Goal: Download file/media

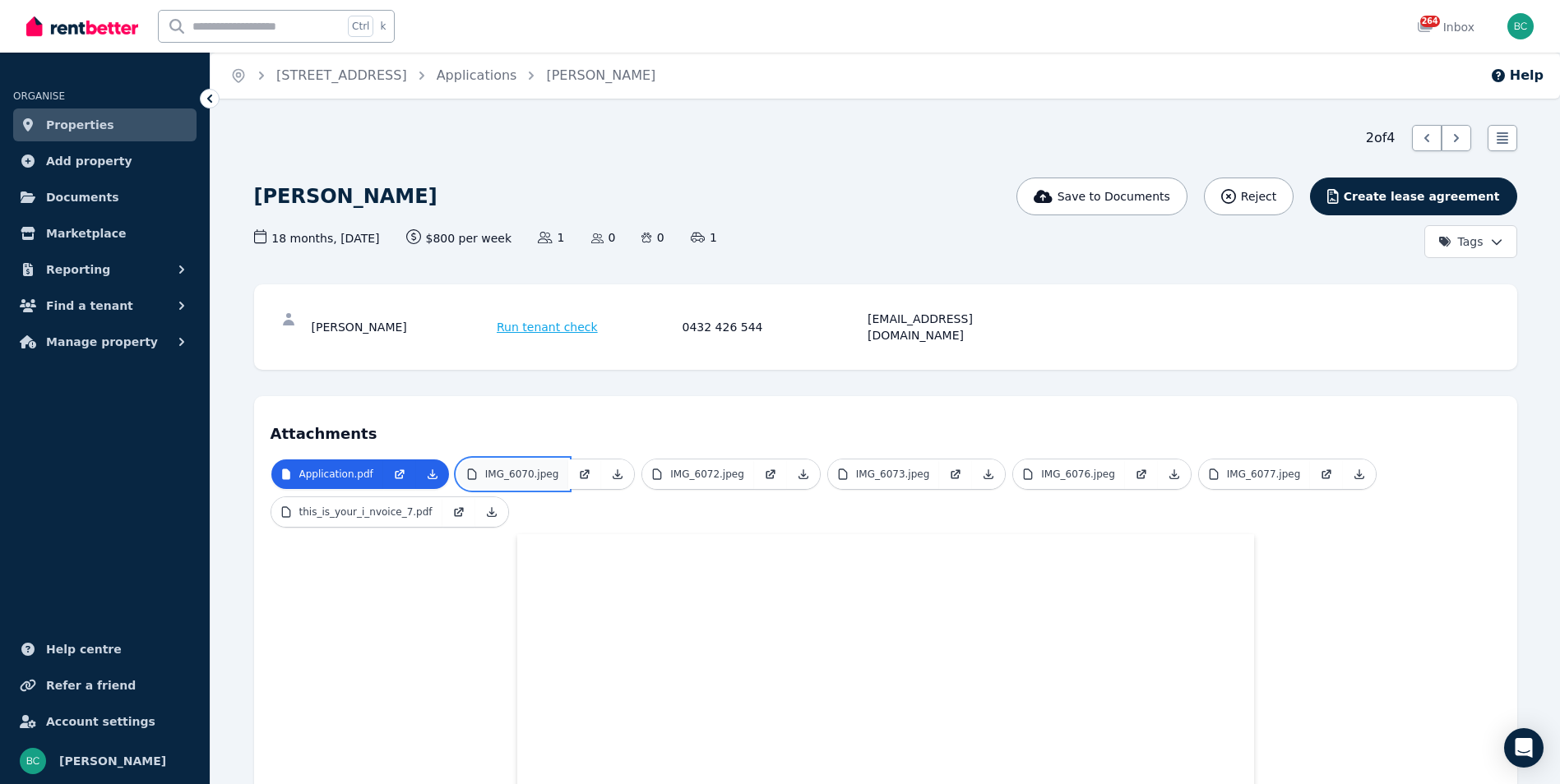
click at [539, 467] on p "IMG_6070.jpeg" at bounding box center [522, 473] width 74 height 13
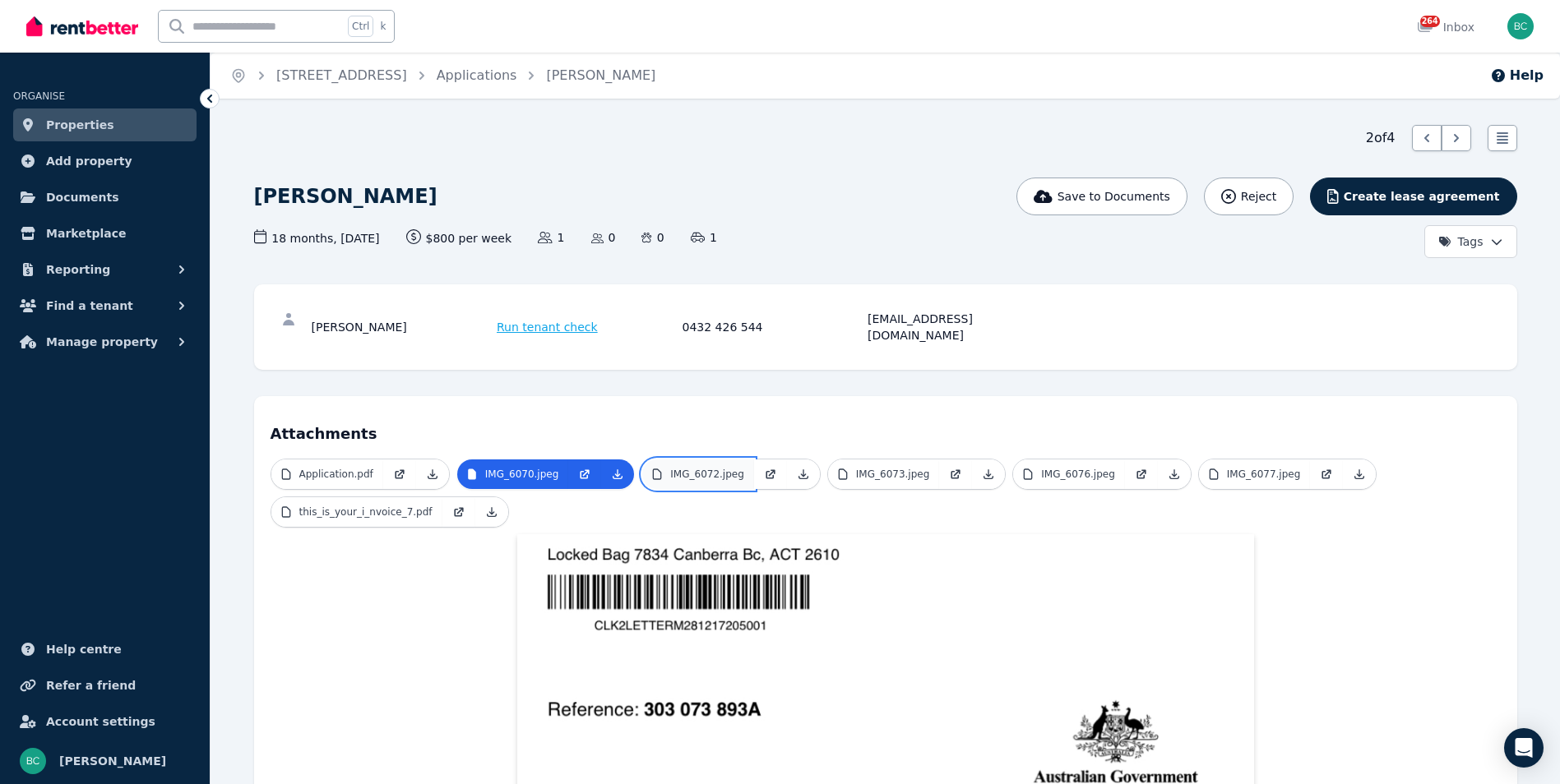
click at [722, 466] on link "IMG_6072.jpeg" at bounding box center [698, 473] width 112 height 29
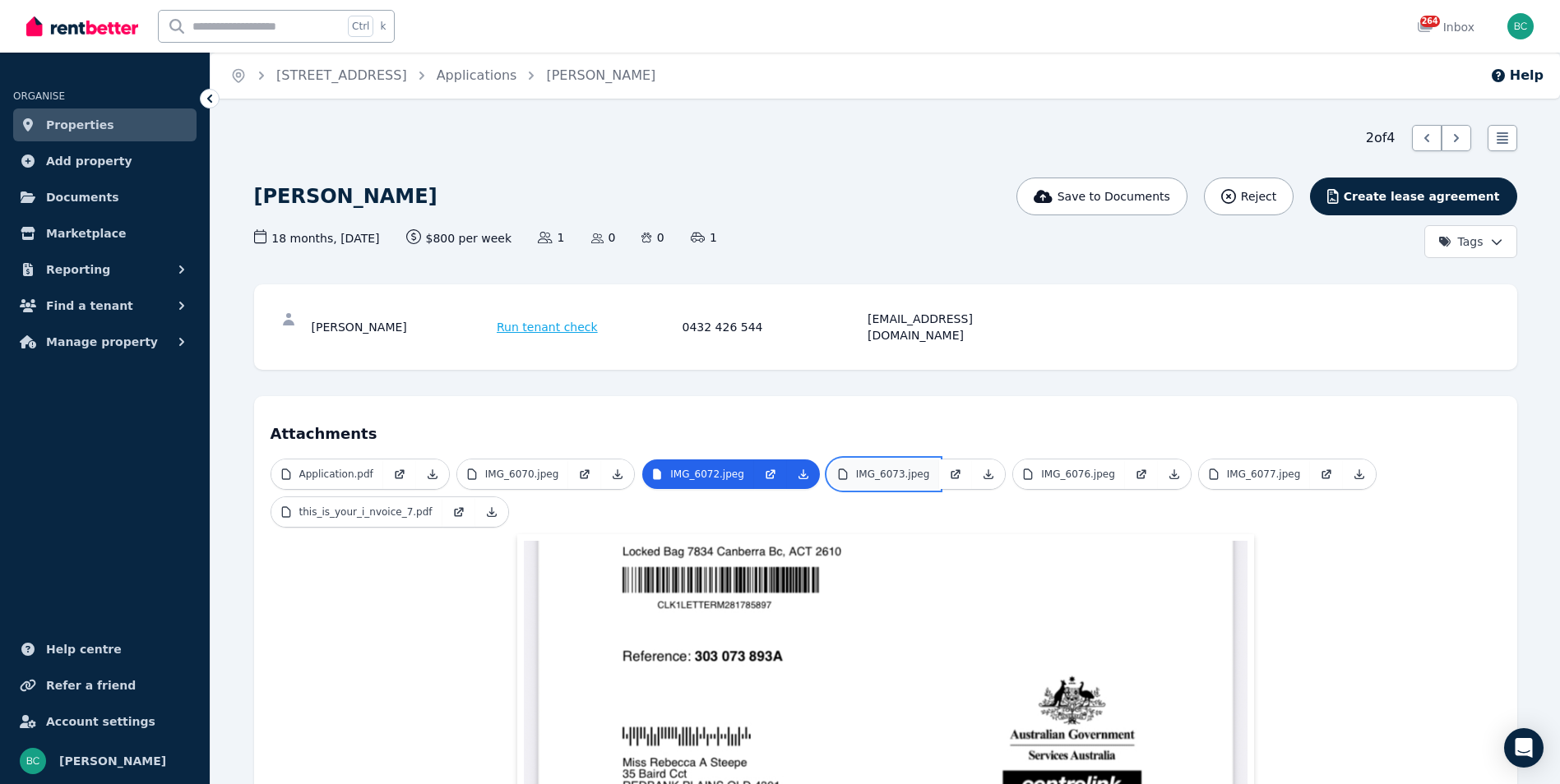
click at [864, 467] on p "IMG_6073.jpeg" at bounding box center [893, 473] width 74 height 13
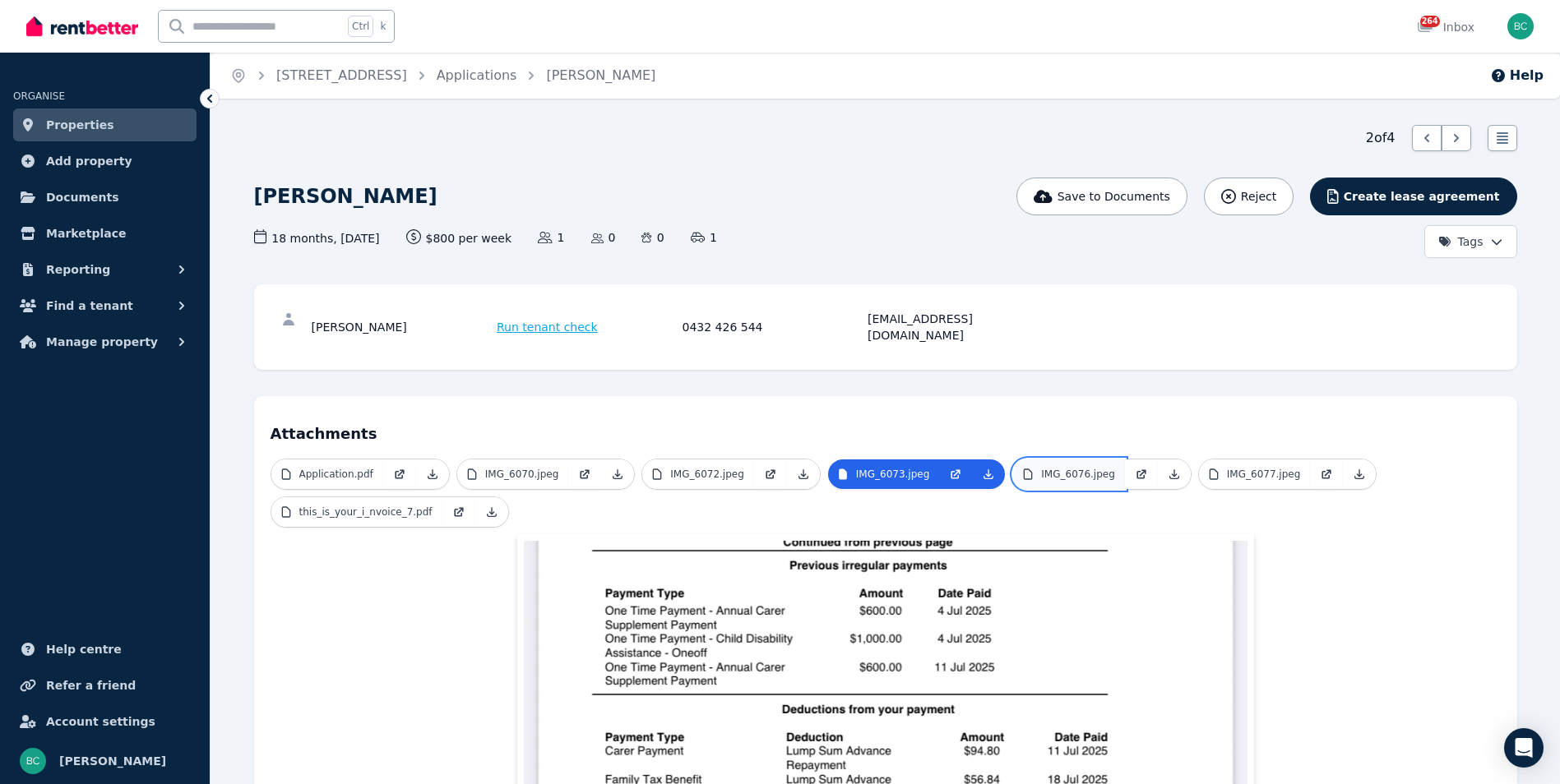
click at [1057, 467] on p "IMG_6076.jpeg" at bounding box center [1078, 473] width 74 height 13
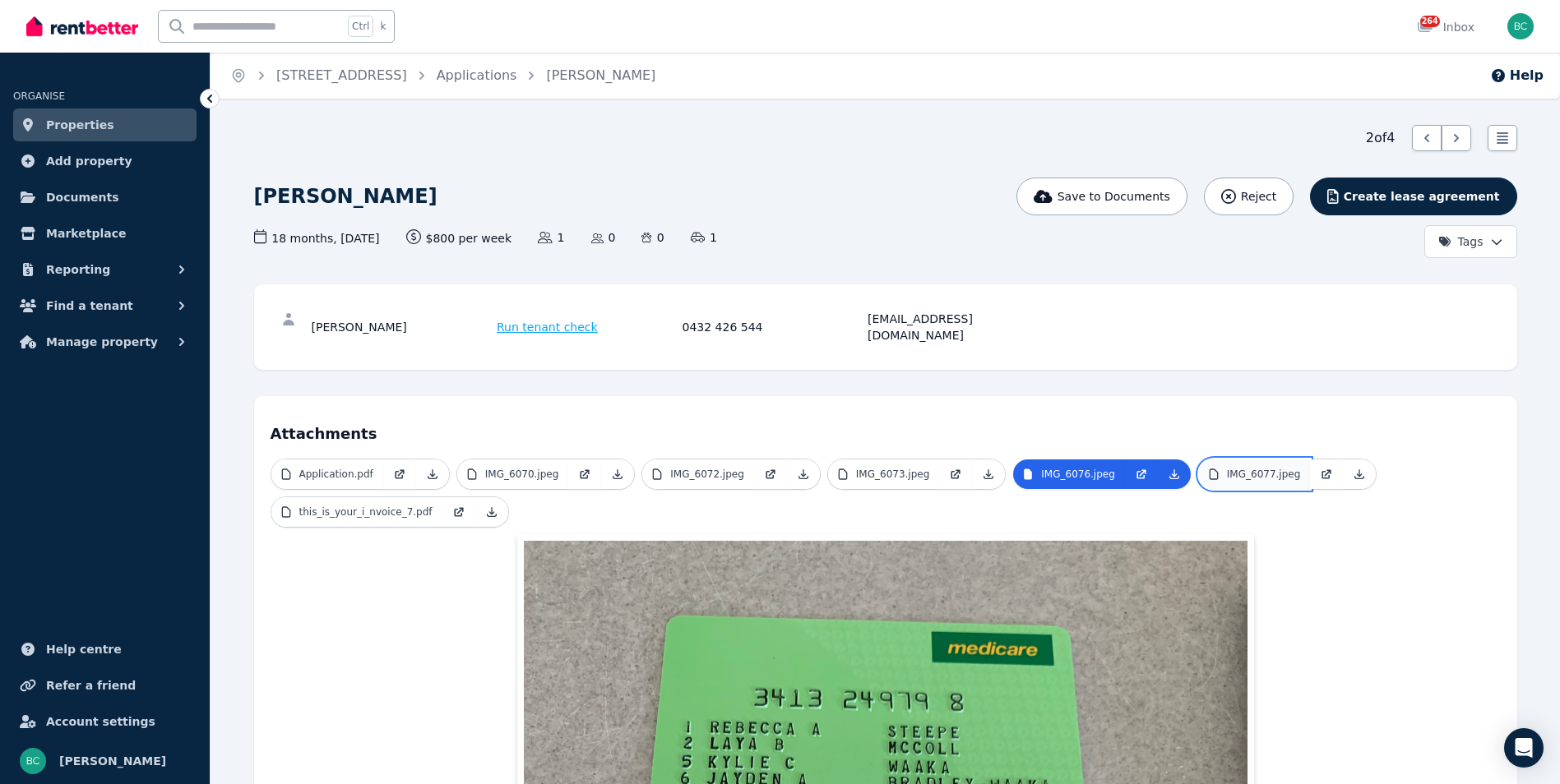
click at [1232, 467] on link "IMG_6077.jpeg" at bounding box center [1255, 473] width 112 height 29
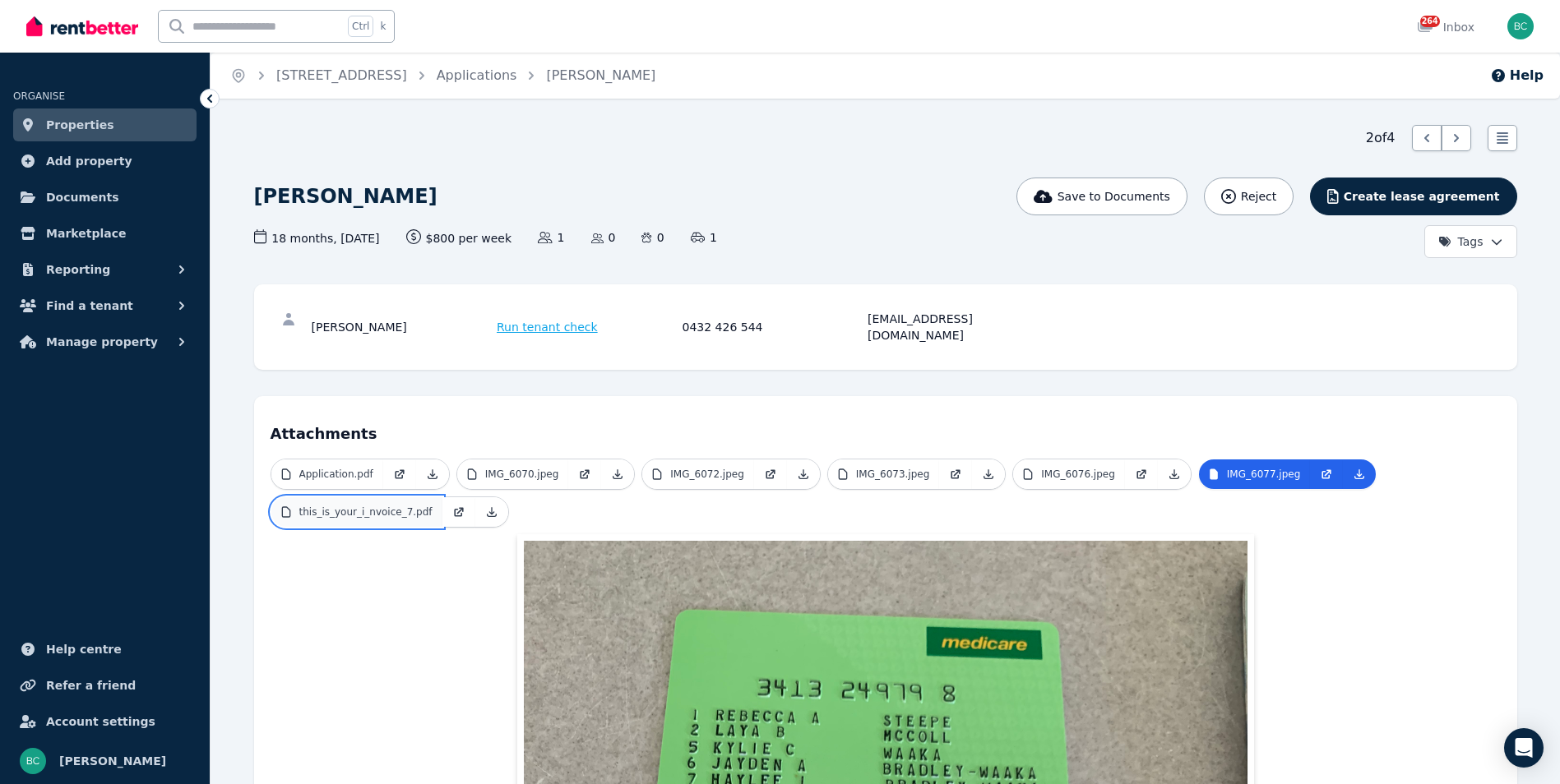
click at [369, 505] on p "this_is_your_i_nvoice_7.pdf" at bounding box center [366, 511] width 133 height 13
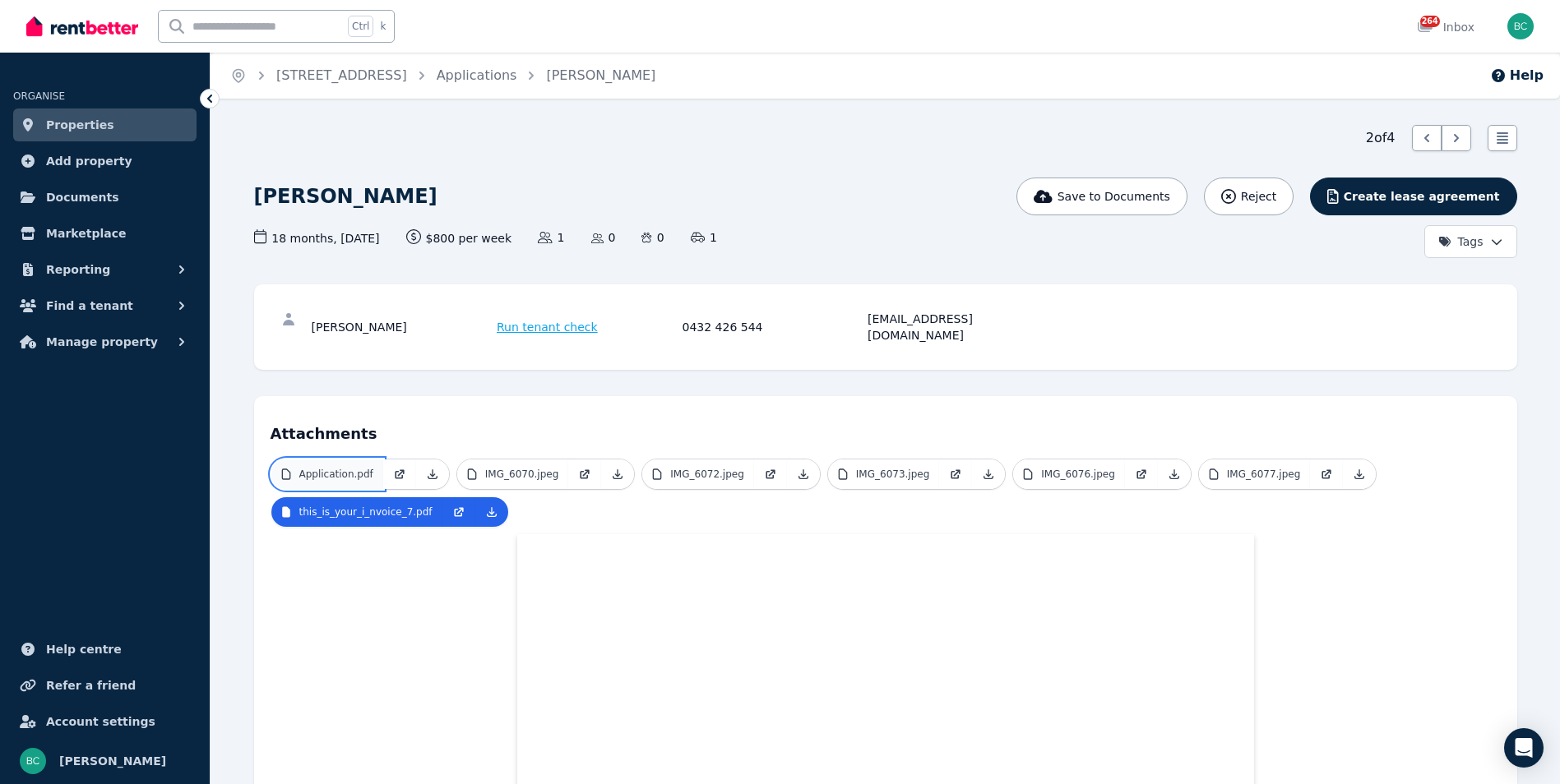
click at [318, 465] on link "Application.pdf" at bounding box center [327, 473] width 112 height 29
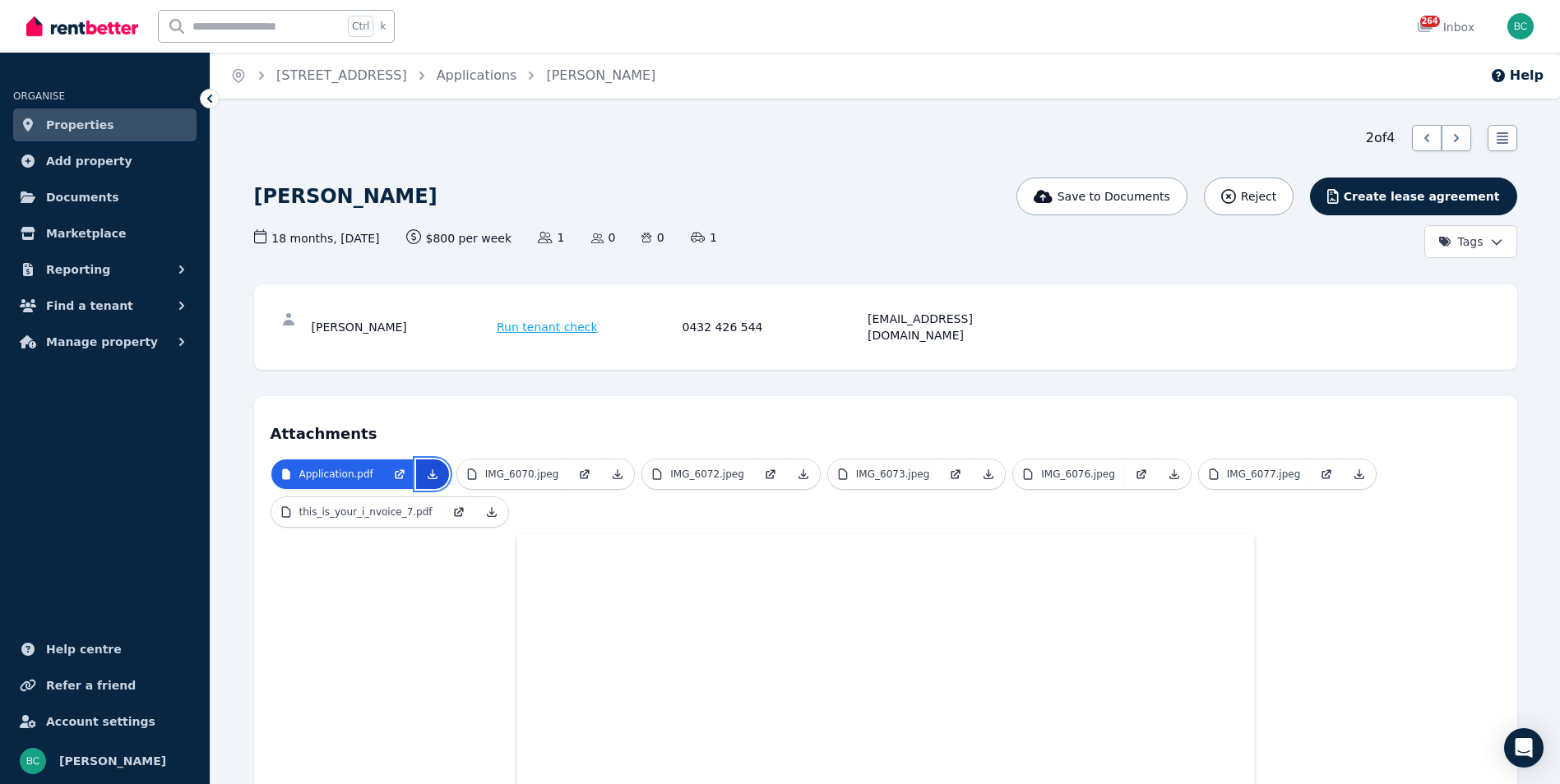
click at [429, 467] on icon at bounding box center [432, 473] width 13 height 13
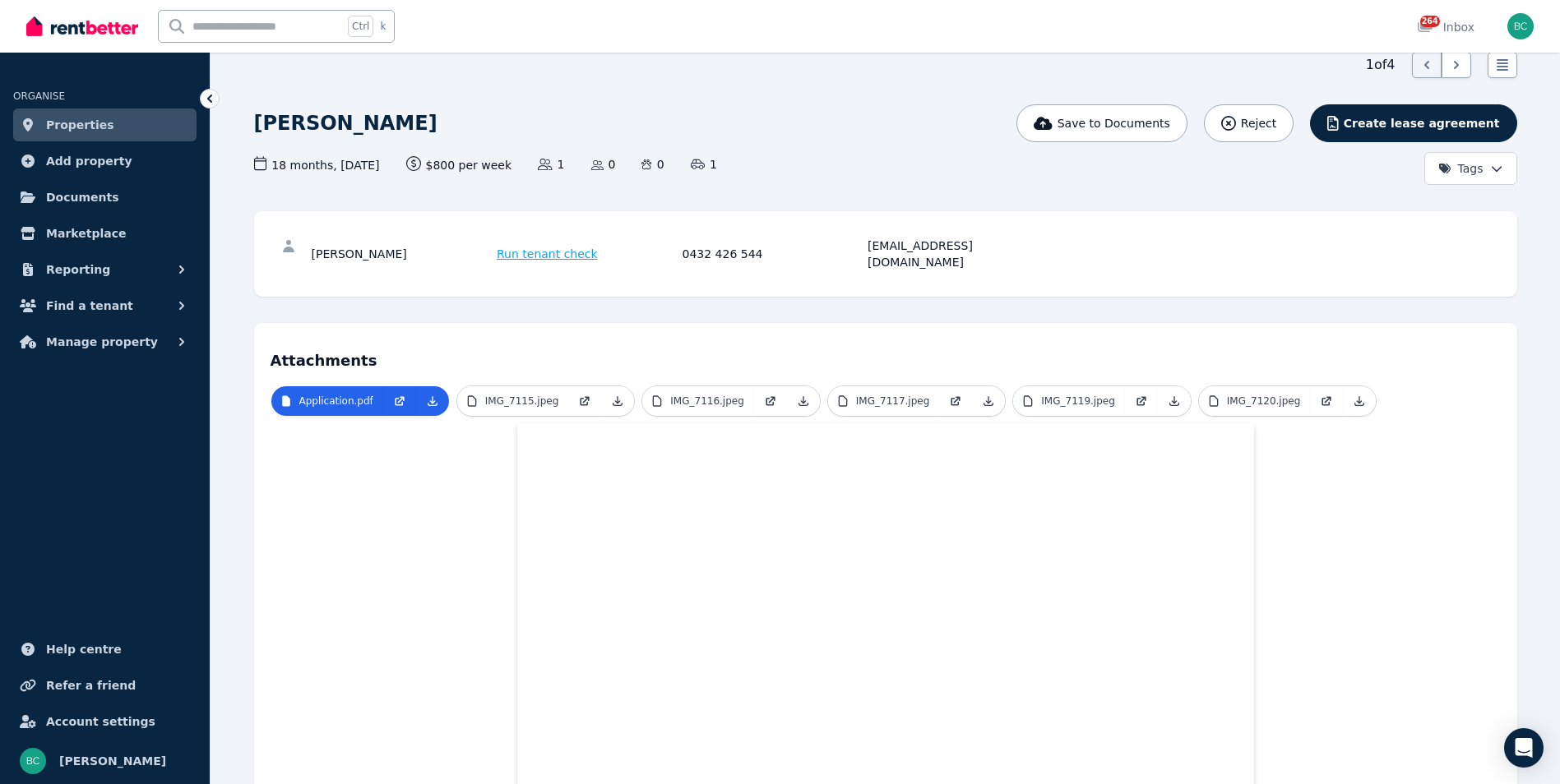
scroll to position [69, 0]
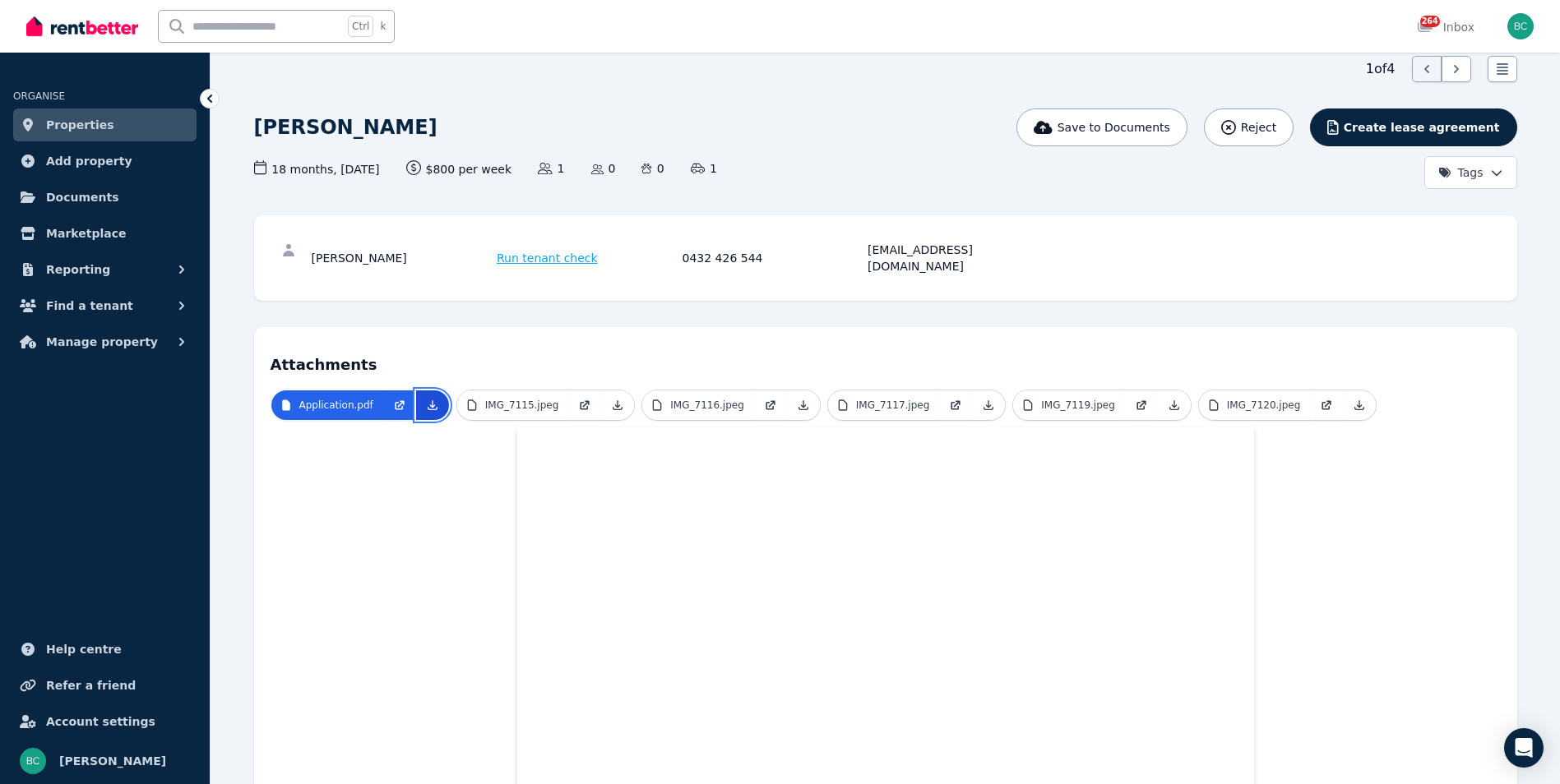
click at [426, 398] on icon at bounding box center [432, 404] width 13 height 13
